Goal: Check status: Check status

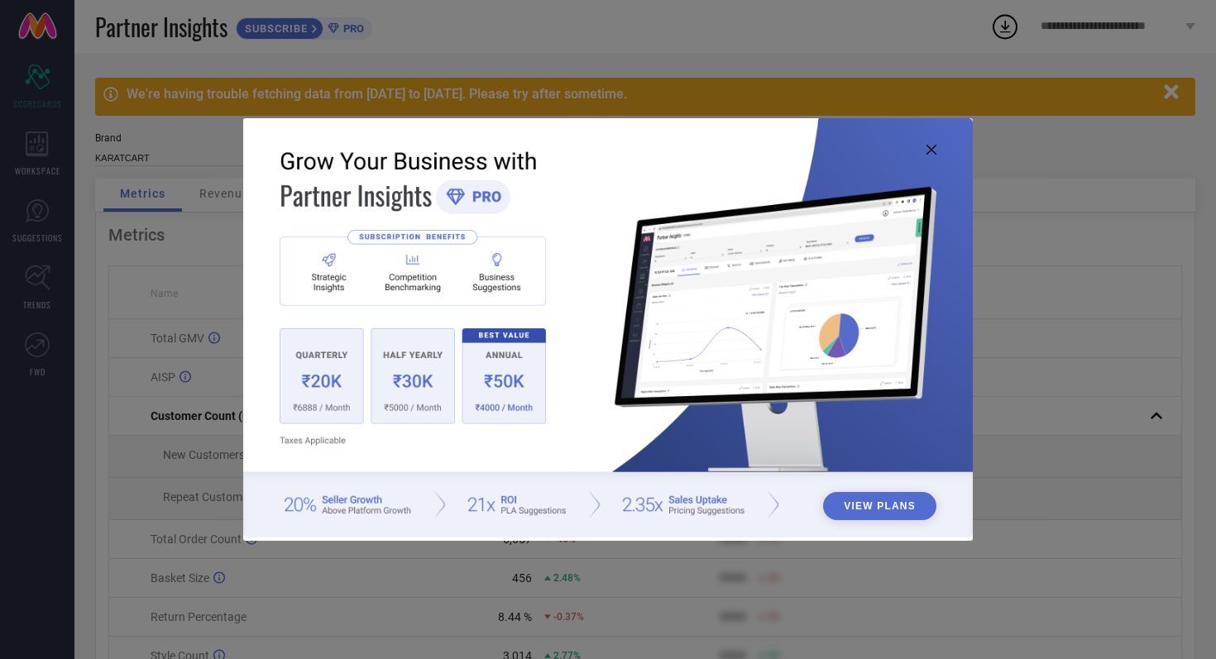
click at [931, 146] on icon at bounding box center [931, 150] width 10 height 10
click at [936, 151] on img at bounding box center [607, 327] width 729 height 419
click at [931, 150] on icon at bounding box center [931, 150] width 10 height 10
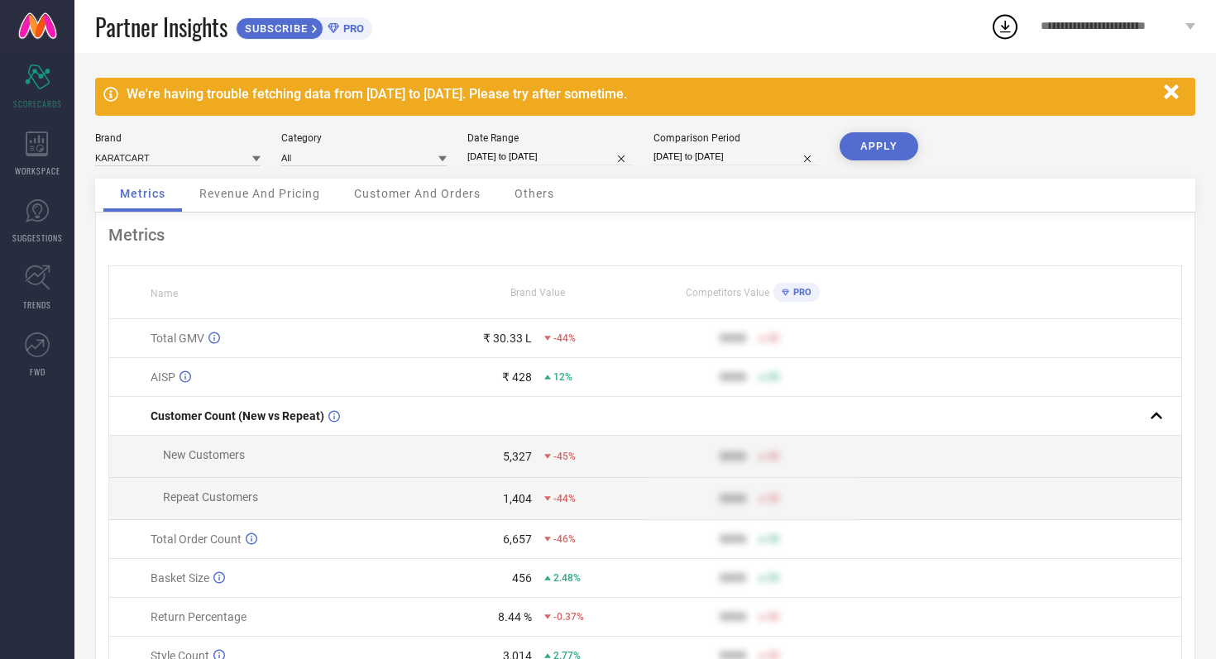
click at [581, 154] on input "[DATE] to [DATE]" at bounding box center [549, 156] width 165 height 17
select select "7"
select select "2025"
select select "8"
select select "2025"
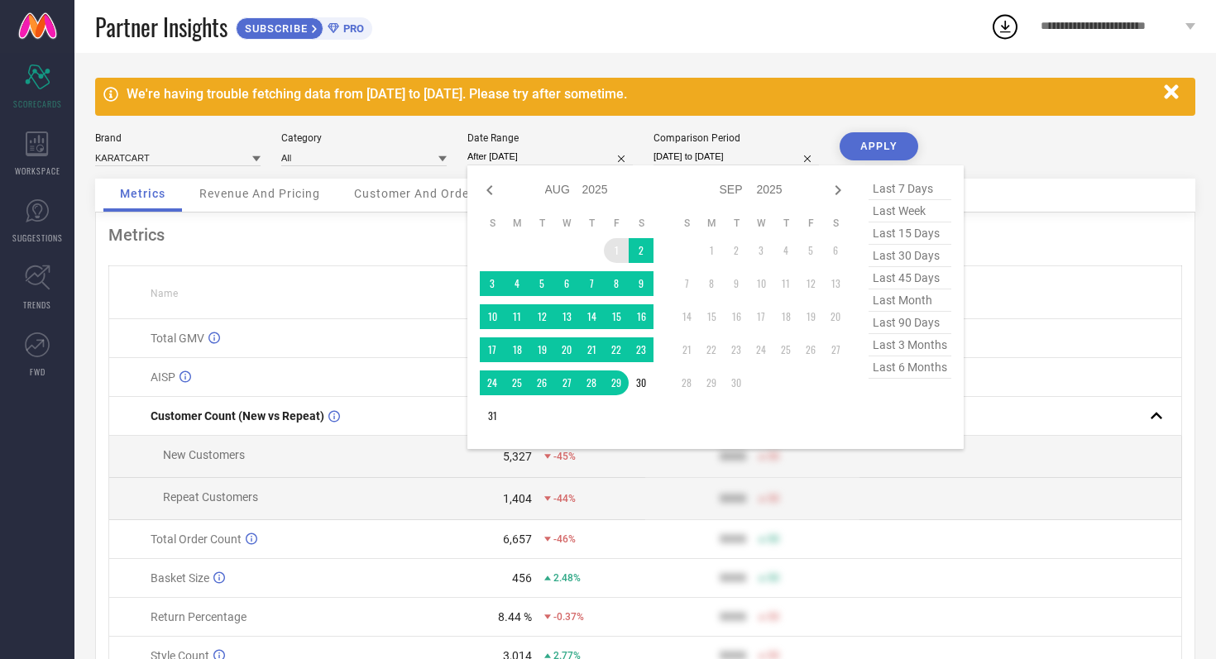
click at [612, 246] on td "1" at bounding box center [616, 250] width 25 height 25
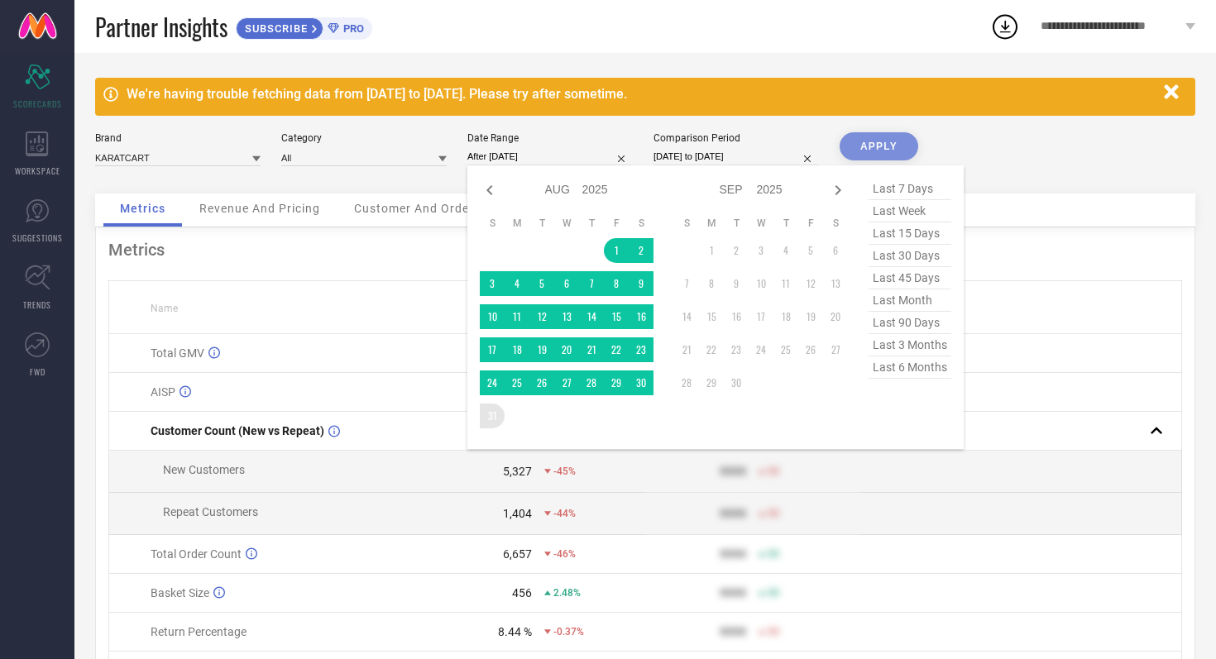
type input "[DATE] to [DATE]"
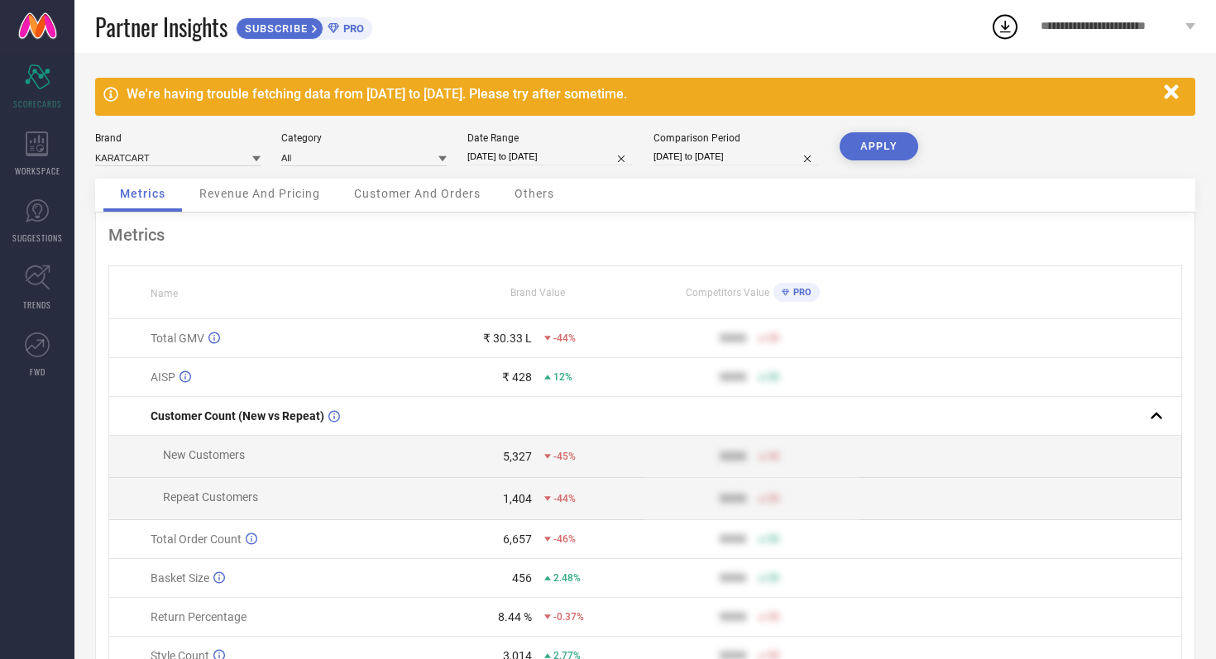
select select "7"
select select "2024"
select select "8"
select select "2024"
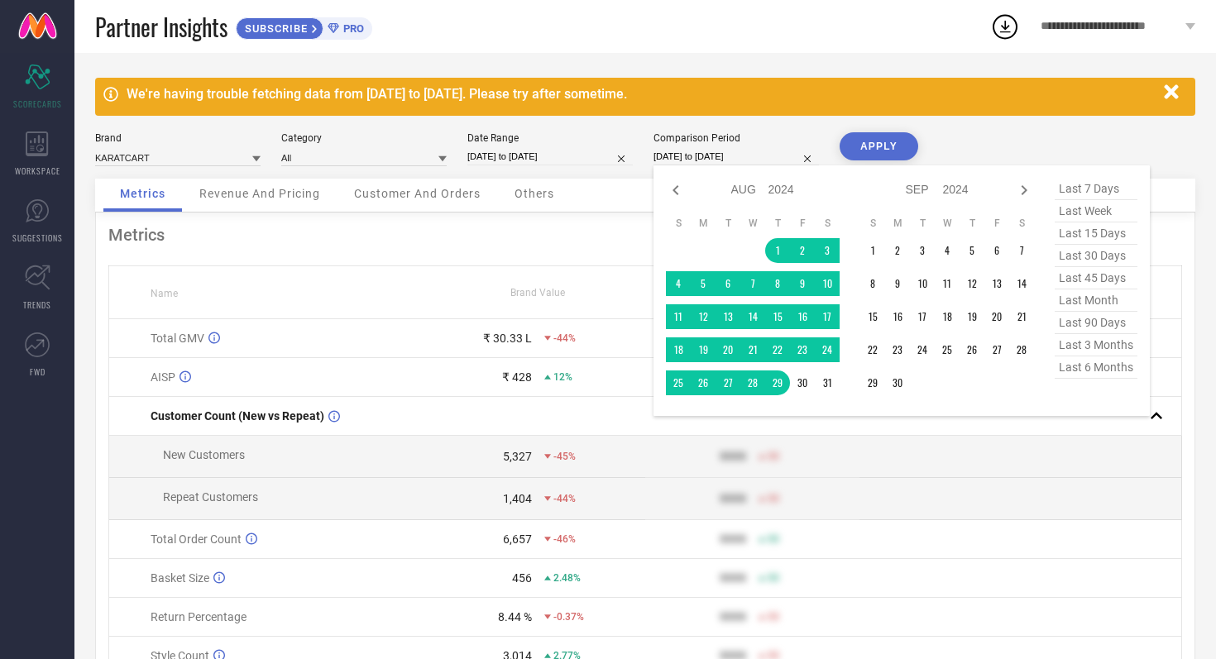
click at [781, 155] on input "[DATE] to [DATE]" at bounding box center [735, 156] width 165 height 17
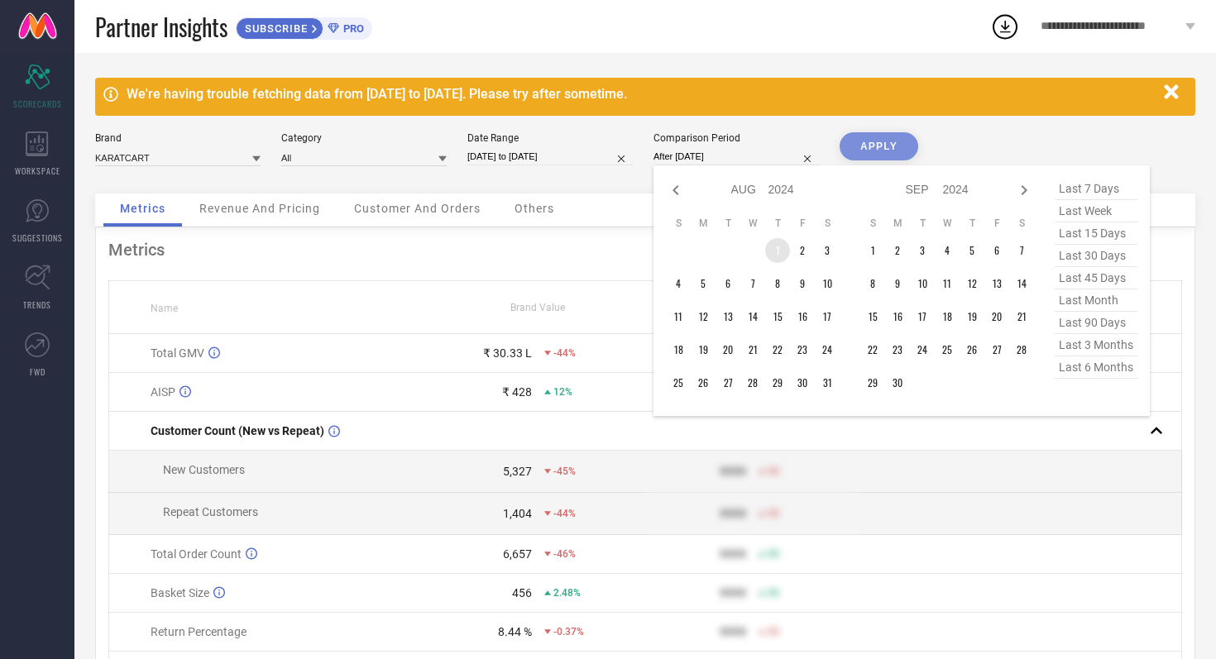
click at [770, 246] on td "1" at bounding box center [777, 250] width 25 height 25
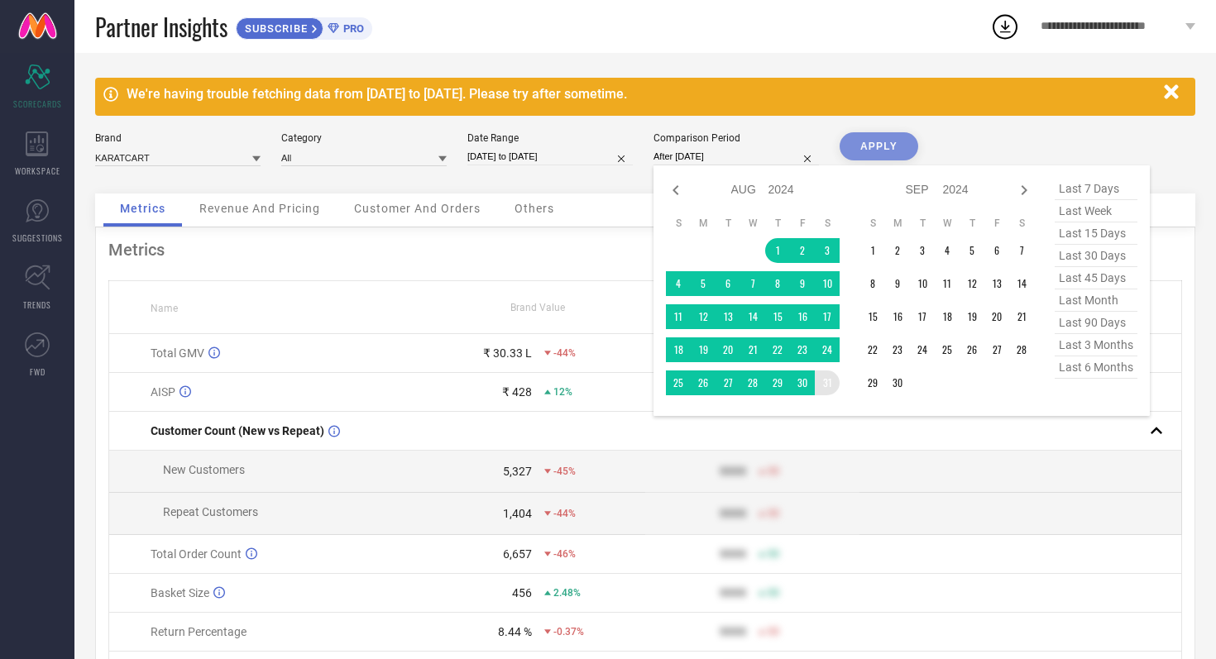
type input "[DATE] to [DATE]"
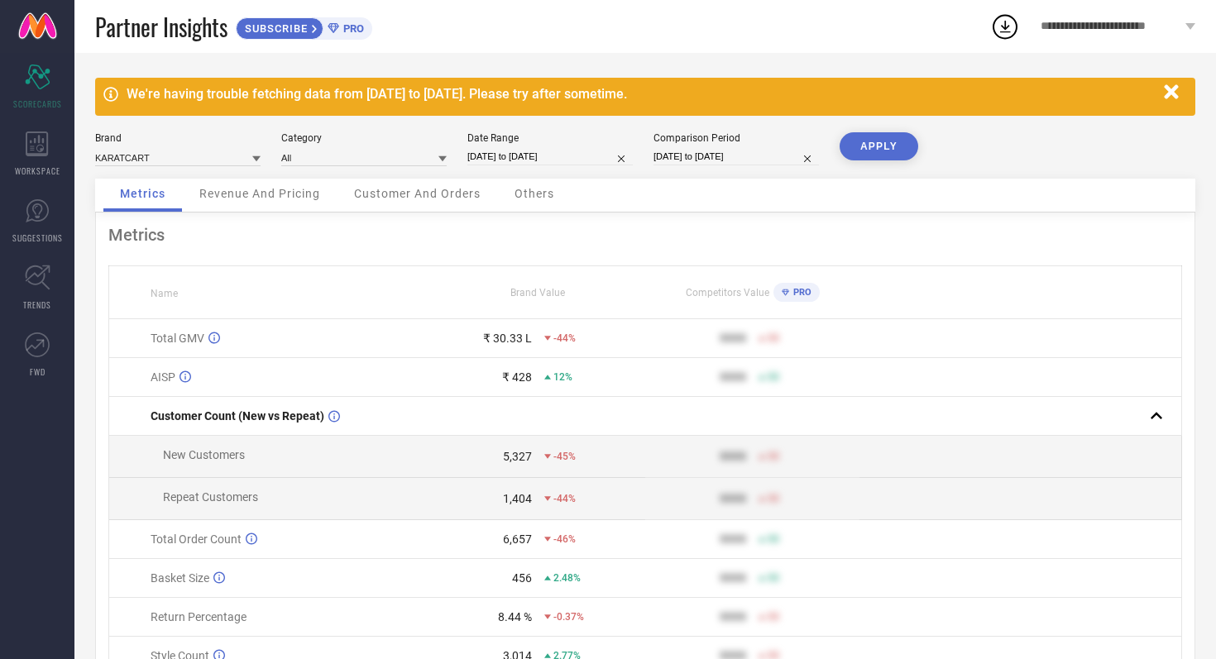
click at [872, 145] on button "APPLY" at bounding box center [878, 146] width 79 height 28
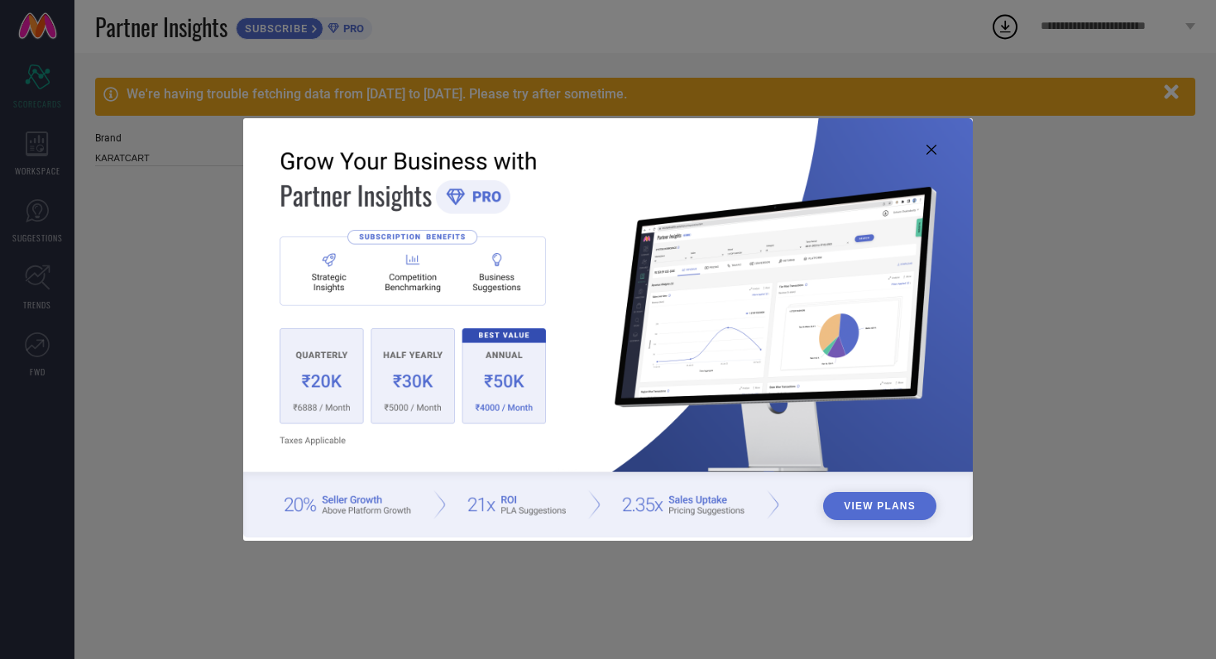
type input "All"
click at [932, 149] on icon at bounding box center [931, 150] width 10 height 10
